Goal: Task Accomplishment & Management: Use online tool/utility

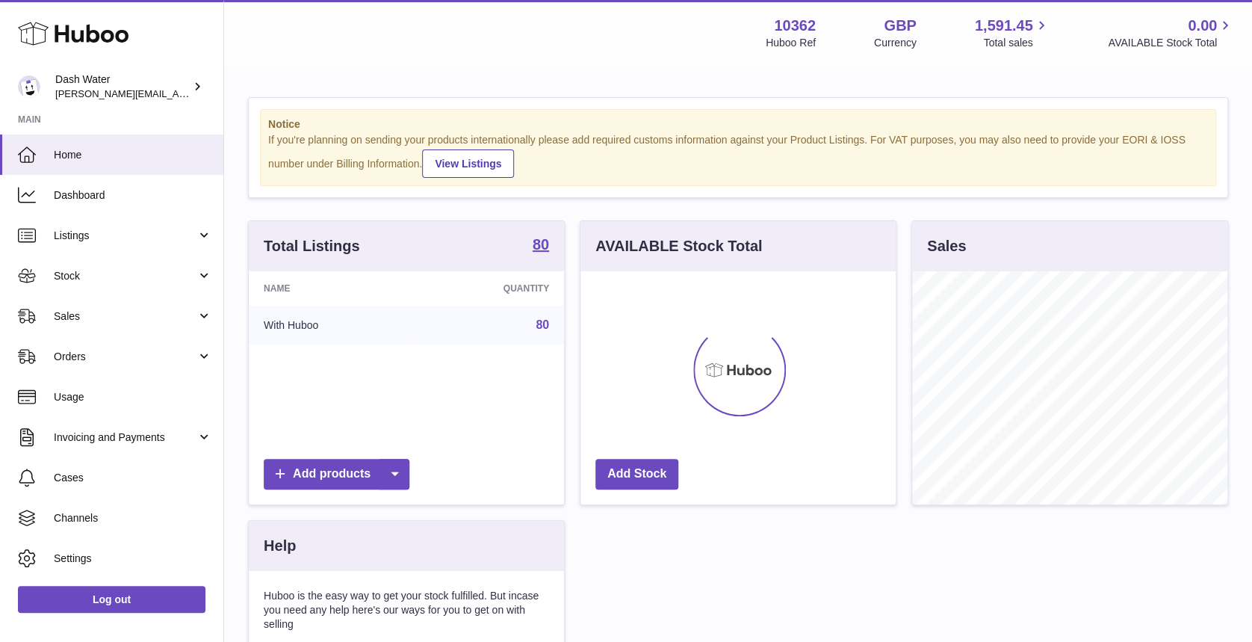
scroll to position [233, 315]
click at [122, 310] on span "Sales" at bounding box center [125, 316] width 143 height 14
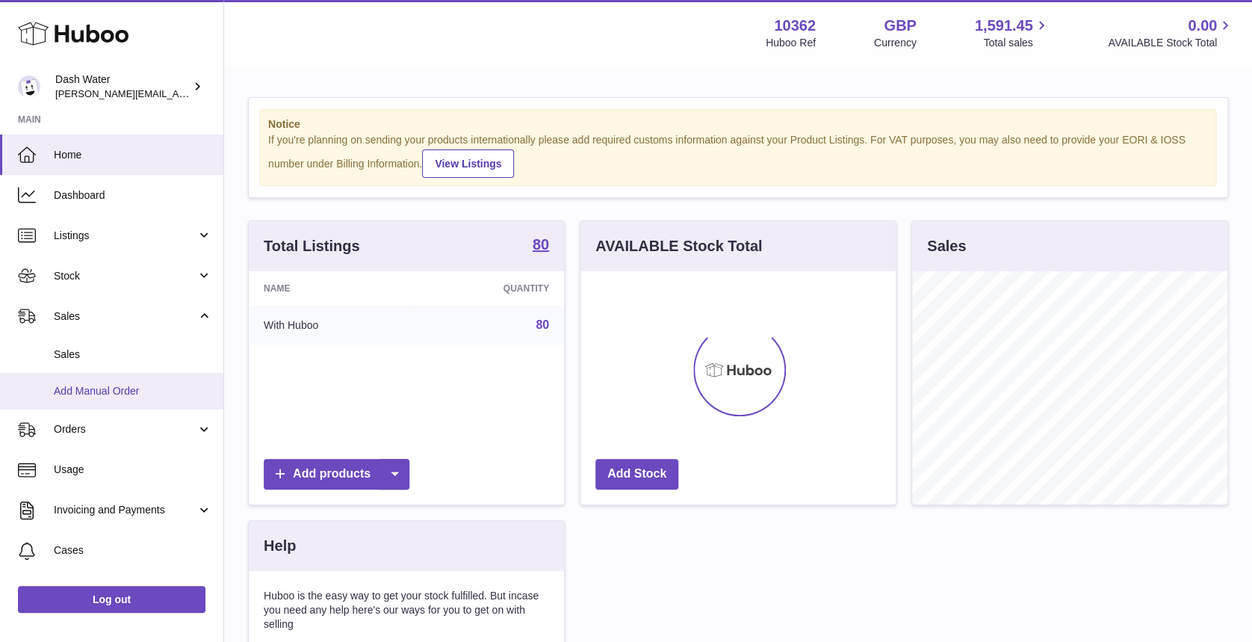
click at [116, 385] on span "Add Manual Order" at bounding box center [133, 391] width 158 height 14
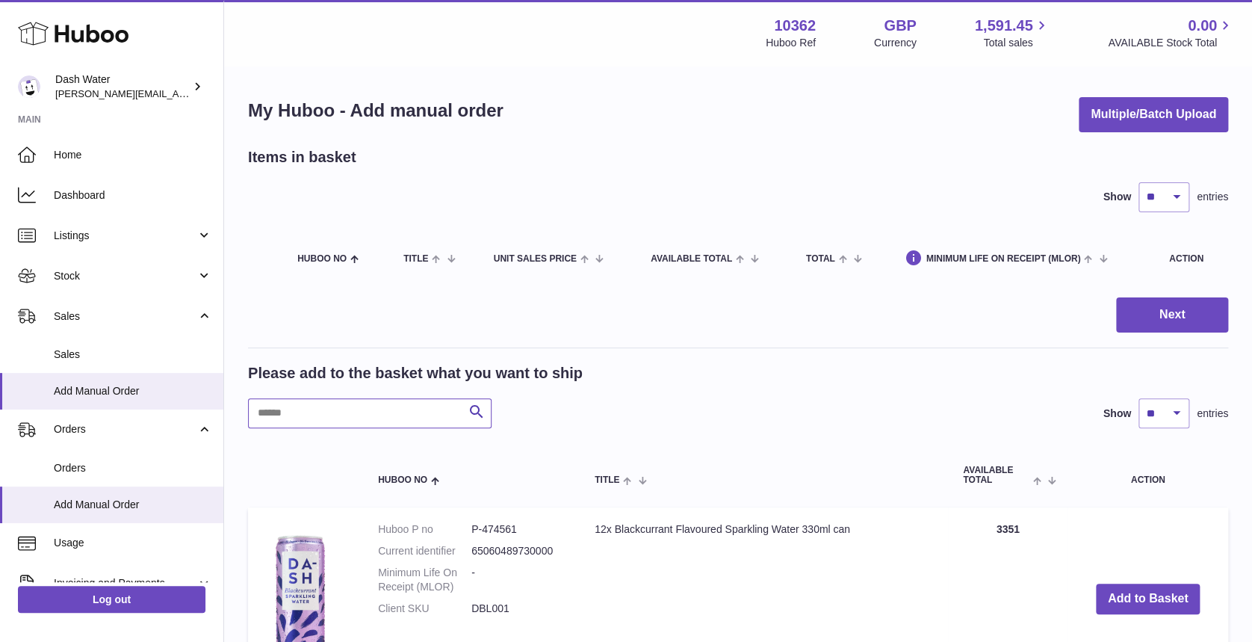
click at [416, 407] on input "text" at bounding box center [370, 413] width 244 height 30
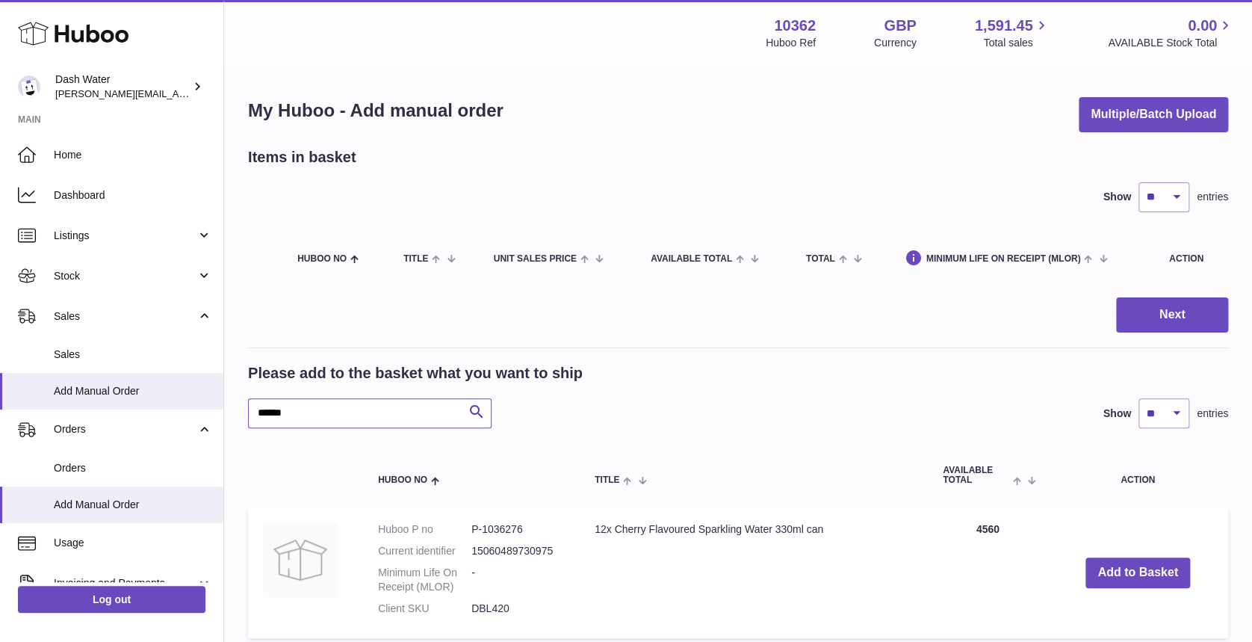
scroll to position [299, 0]
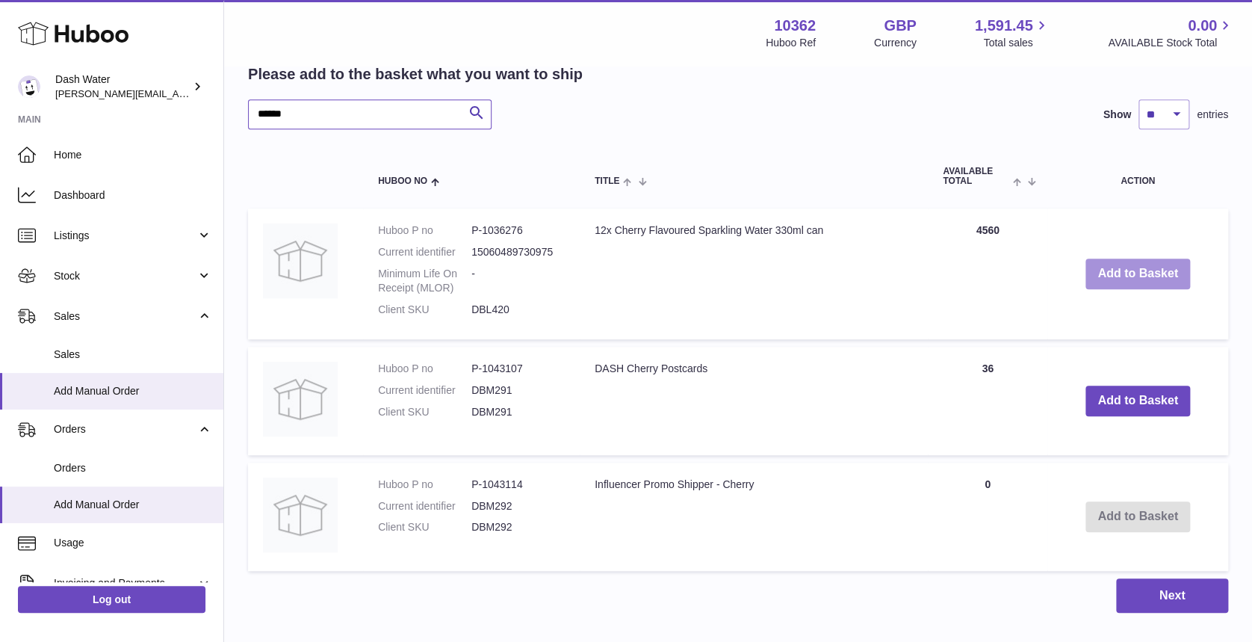
type input "******"
click at [1120, 275] on button "Add to Basket" at bounding box center [1137, 273] width 105 height 31
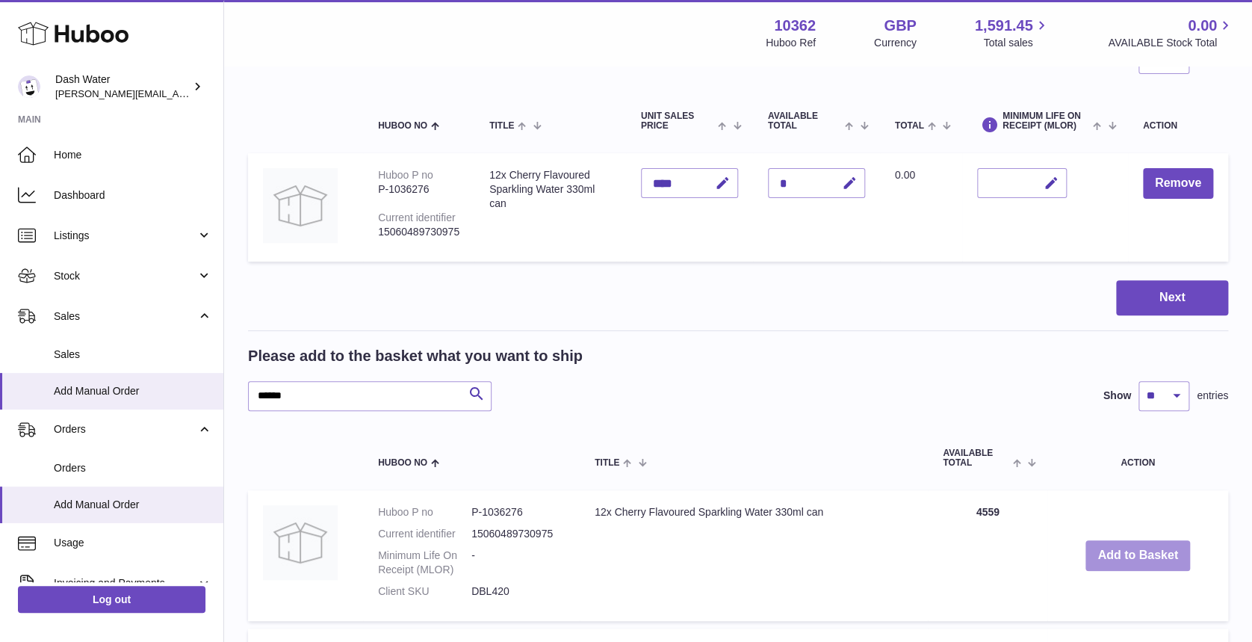
scroll to position [0, 0]
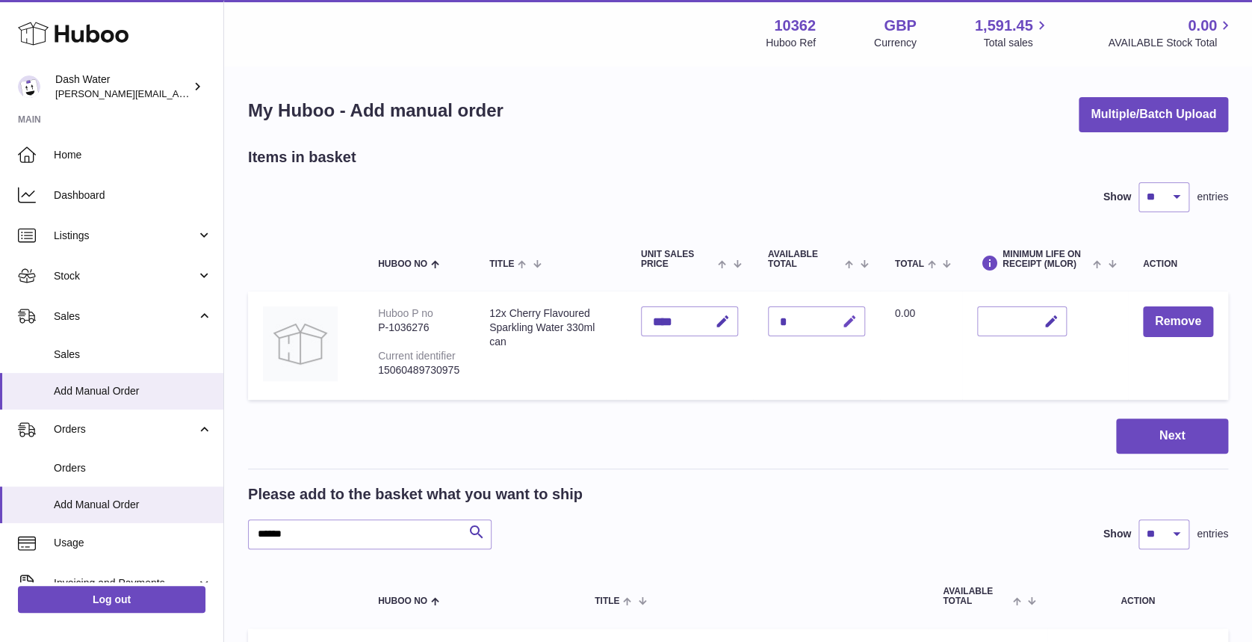
click at [846, 320] on icon "button" at bounding box center [850, 322] width 16 height 16
click at [801, 322] on div at bounding box center [831, 321] width 61 height 24
click at [846, 321] on icon "submit" at bounding box center [849, 320] width 13 height 13
click at [843, 319] on icon "button" at bounding box center [850, 322] width 16 height 16
type input "*"
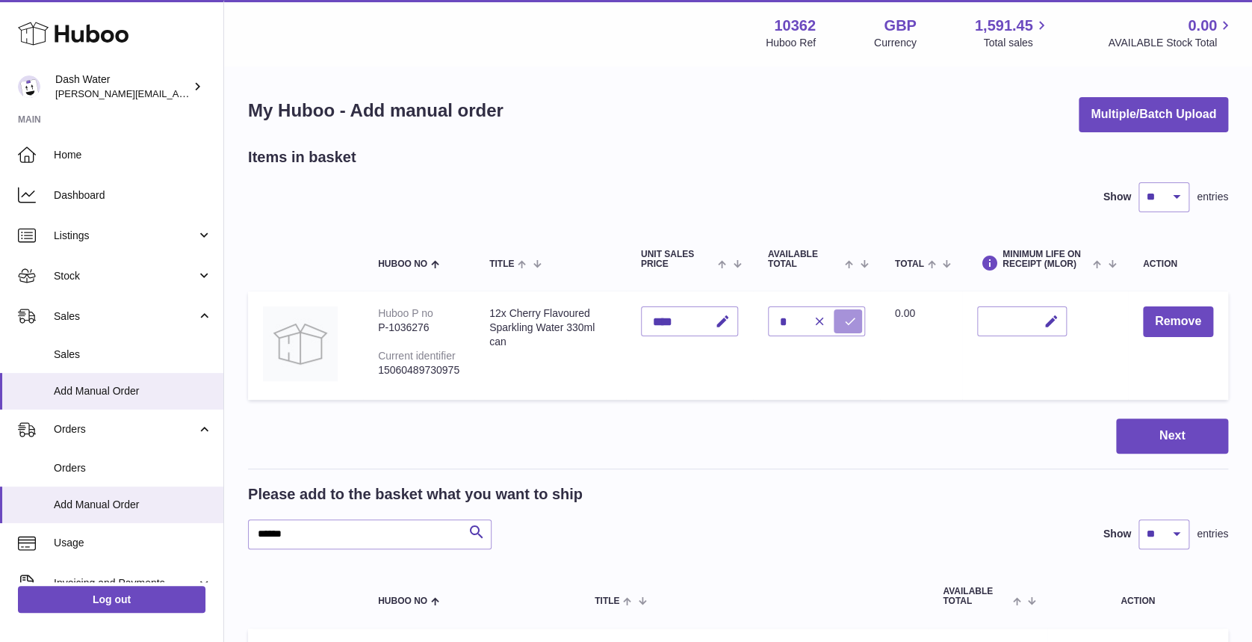
click at [837, 317] on button "submit" at bounding box center [848, 321] width 28 height 24
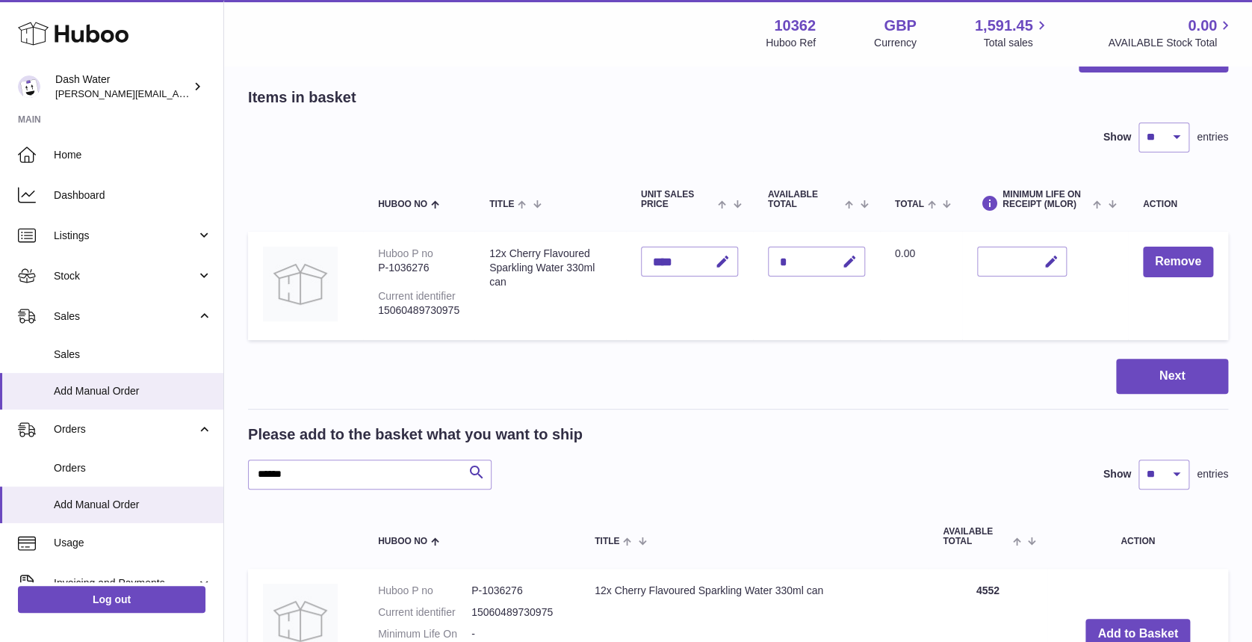
scroll to position [99, 0]
